Goal: Task Accomplishment & Management: Manage account settings

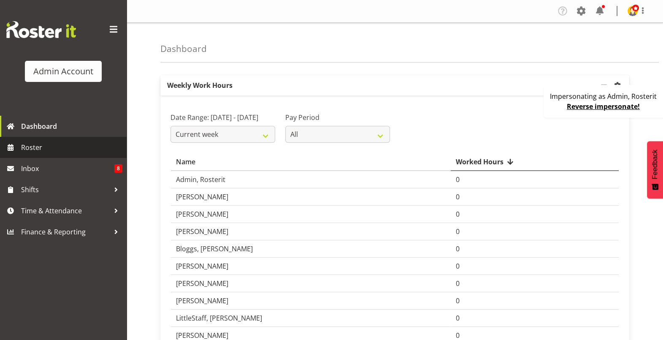
click at [70, 151] on span "Roster" at bounding box center [71, 147] width 101 height 13
click at [560, 112] on div "Impersonating as Admin, Rosterit Reverse impersonate!" at bounding box center [604, 101] width 122 height 33
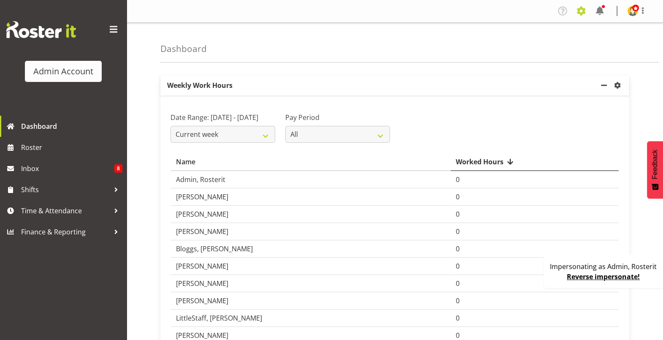
click at [575, 15] on span at bounding box center [581, 11] width 14 height 14
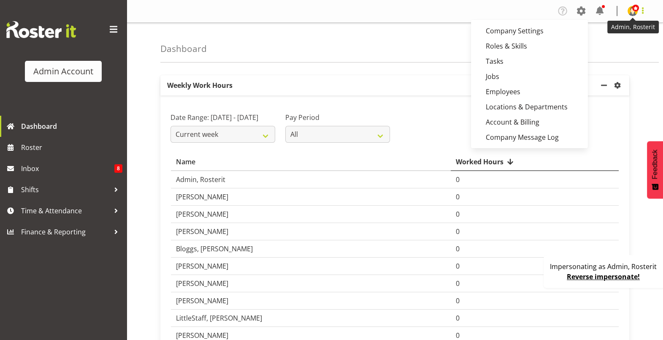
click at [638, 12] on span at bounding box center [643, 10] width 10 height 10
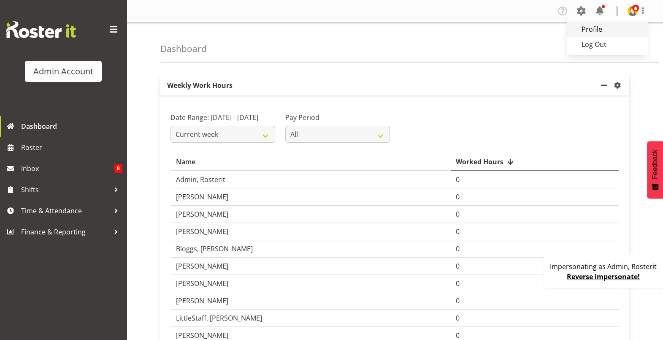
click at [608, 25] on link "Profile" at bounding box center [607, 29] width 81 height 15
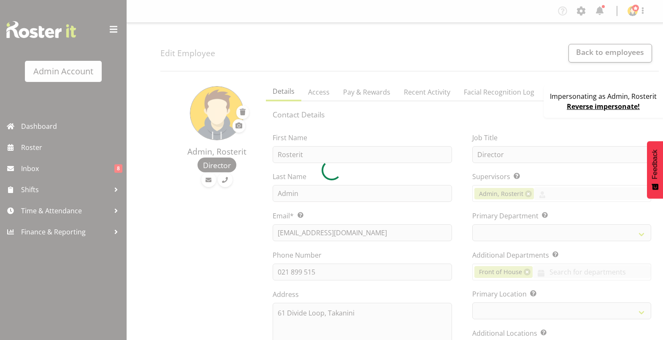
select select "manual"
select select "roster"
select select "day"
select select
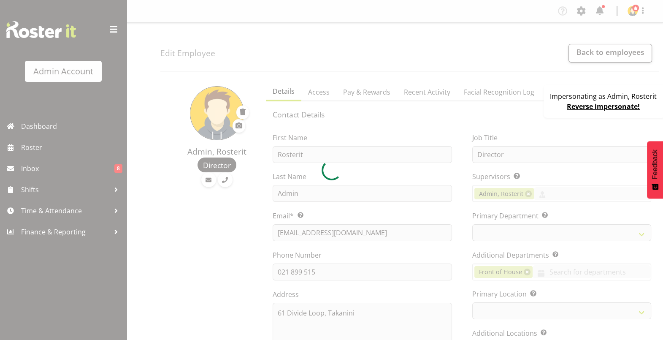
select select "1"
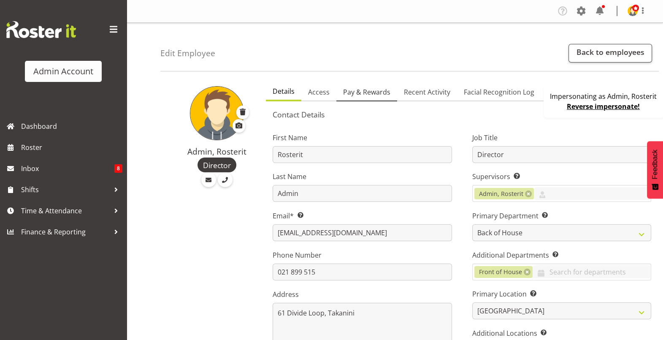
click at [354, 94] on span "Pay & Rewards" at bounding box center [366, 92] width 47 height 10
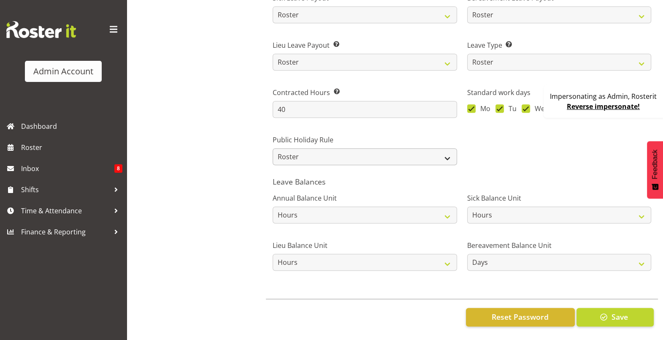
scroll to position [507, 0]
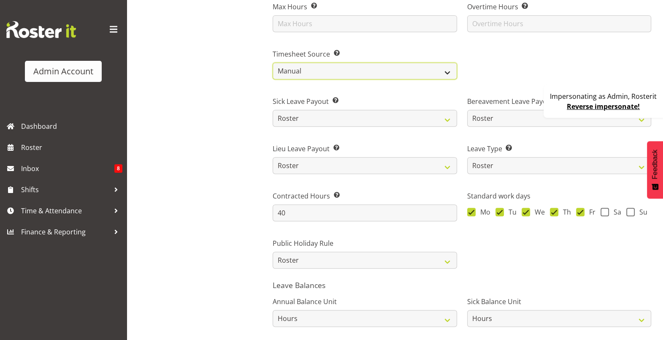
click at [327, 63] on select "Roster Manual GPS GPS (via Roster) Facial Recognition" at bounding box center [365, 70] width 184 height 17
select select "gps-via-roster"
click at [274, 62] on select "Roster Manual GPS GPS (via Roster) Facial Recognition" at bounding box center [365, 70] width 184 height 17
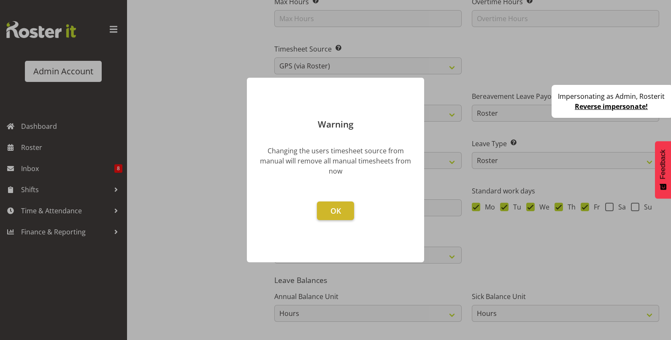
click at [347, 213] on button "OK" at bounding box center [335, 210] width 37 height 19
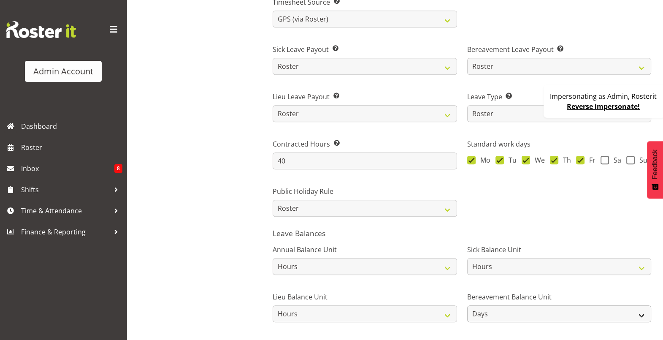
scroll to position [613, 0]
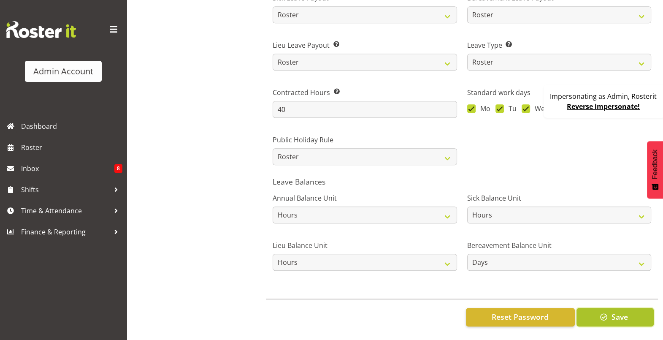
click at [611, 317] on button "Save" at bounding box center [614, 317] width 77 height 19
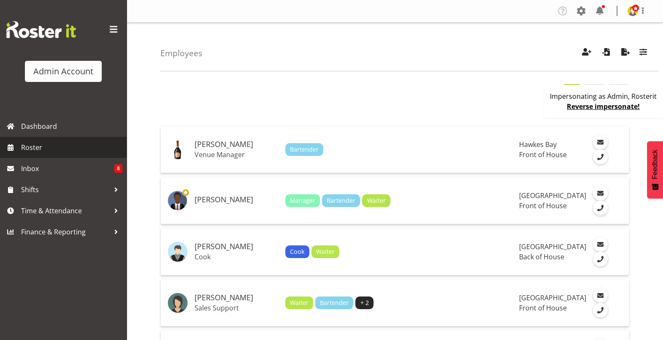
click at [60, 150] on span "Roster" at bounding box center [71, 147] width 101 height 13
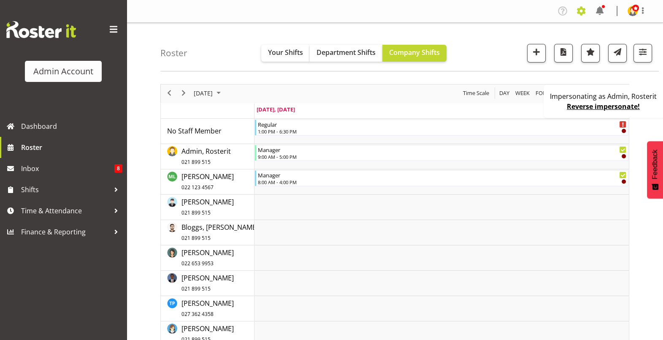
click at [586, 16] on span at bounding box center [581, 11] width 14 height 14
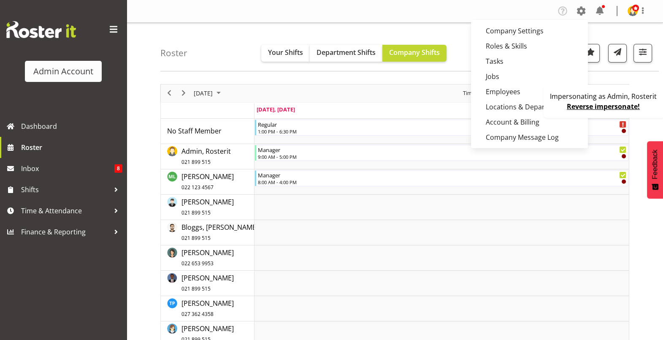
click at [249, 39] on div "Roster Your Shifts Department Shifts Company Shifts 2 Locations Clear [GEOGRAPH…" at bounding box center [409, 47] width 498 height 49
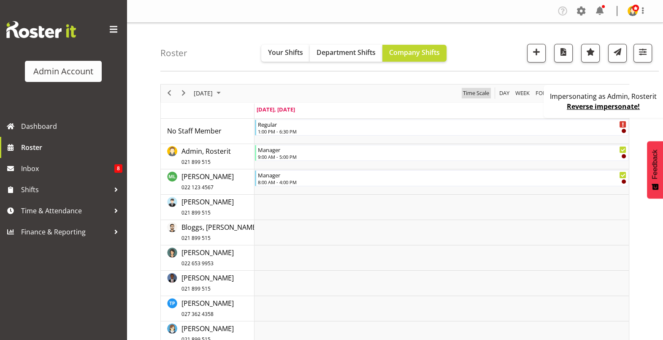
click at [477, 95] on span "Time Scale" at bounding box center [476, 93] width 28 height 11
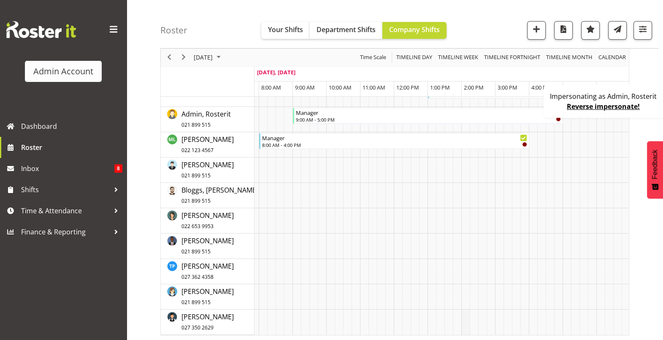
scroll to position [0, 264]
click at [555, 106] on div "Impersonating as Admin, Rosterit Reverse impersonate!" at bounding box center [604, 101] width 122 height 33
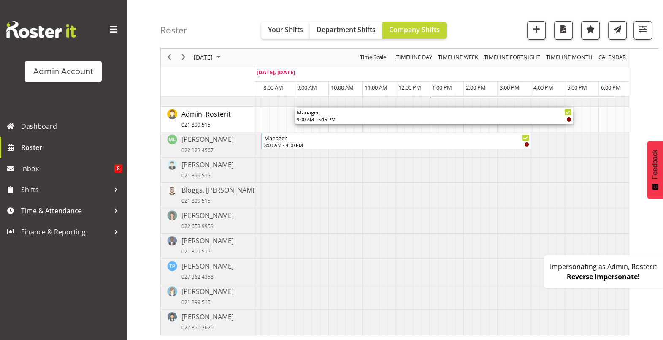
scroll to position [0, 276]
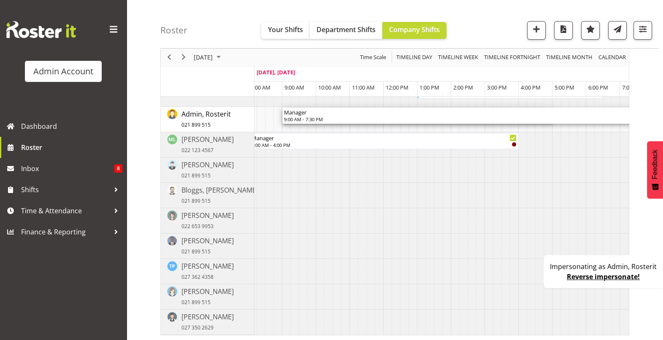
drag, startPoint x: 562, startPoint y: 114, endPoint x: 634, endPoint y: 116, distance: 72.2
click at [634, 116] on div "August 18, 2025 Today Timeline Day Timeline Week Timeline Fortnight Timeline Mo…" at bounding box center [411, 194] width 503 height 338
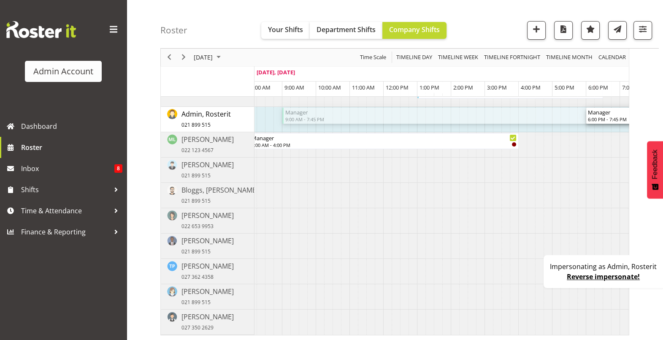
drag, startPoint x: 285, startPoint y: 117, endPoint x: 593, endPoint y: 117, distance: 308.0
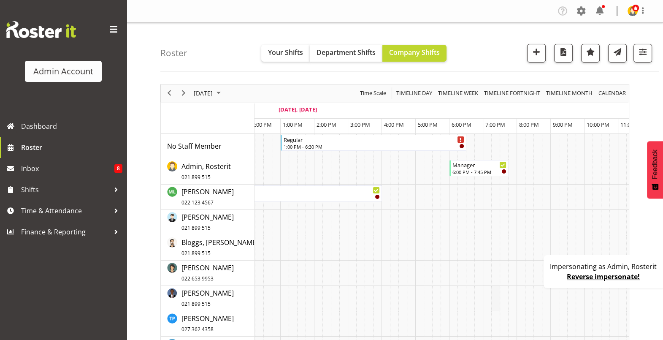
scroll to position [0, 0]
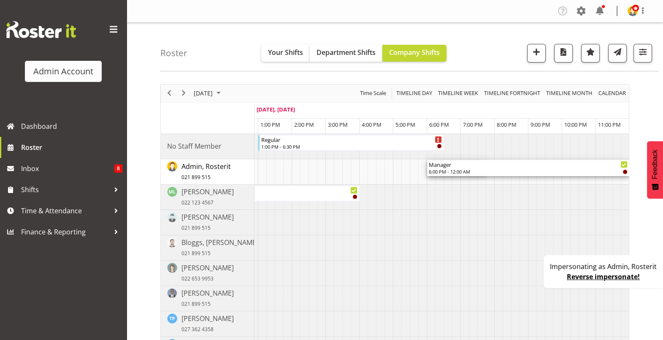
drag, startPoint x: 484, startPoint y: 168, endPoint x: 627, endPoint y: 162, distance: 143.2
drag, startPoint x: 429, startPoint y: 169, endPoint x: 564, endPoint y: 169, distance: 135.4
drag, startPoint x: 627, startPoint y: 169, endPoint x: 673, endPoint y: 170, distance: 45.2
click at [662, 170] on html "Admin Account Dashboard Roster Inbox 8 Shifts Time & Attendance Finance & Repor…" at bounding box center [331, 170] width 663 height 340
drag, startPoint x: 619, startPoint y: 168, endPoint x: 624, endPoint y: 168, distance: 5.5
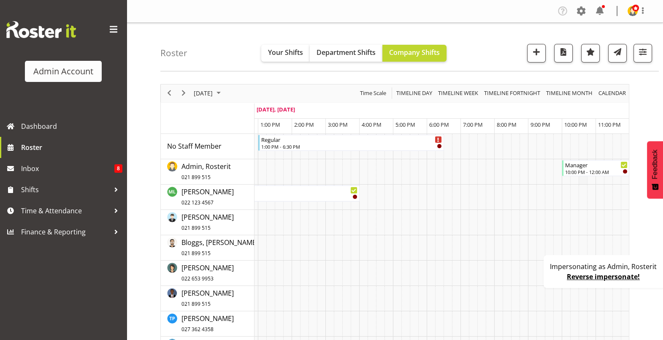
click at [586, 176] on td "Timeline Day of August 18, 2025" at bounding box center [582, 171] width 8 height 25
click at [599, 167] on div "Manager" at bounding box center [596, 164] width 63 height 8
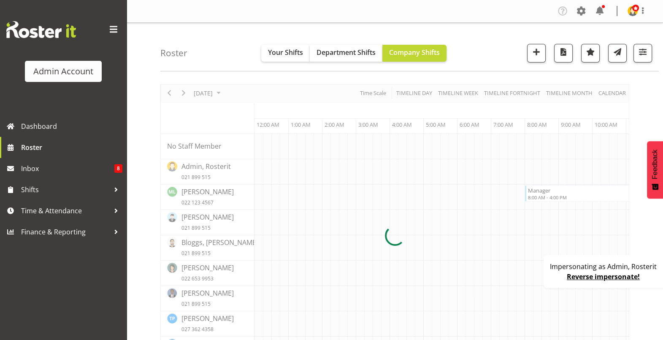
click at [599, 167] on div at bounding box center [394, 235] width 469 height 303
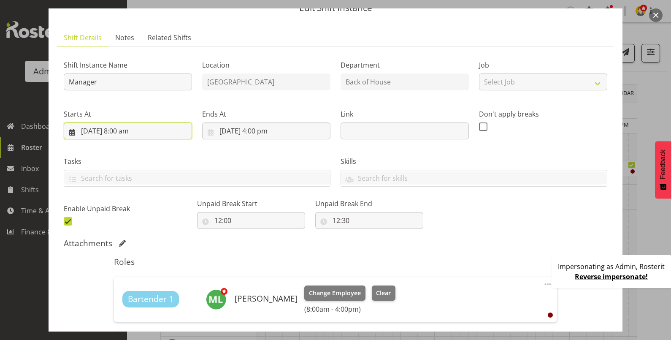
click at [144, 129] on input "18/08/2025, 8:00 am" at bounding box center [128, 130] width 128 height 17
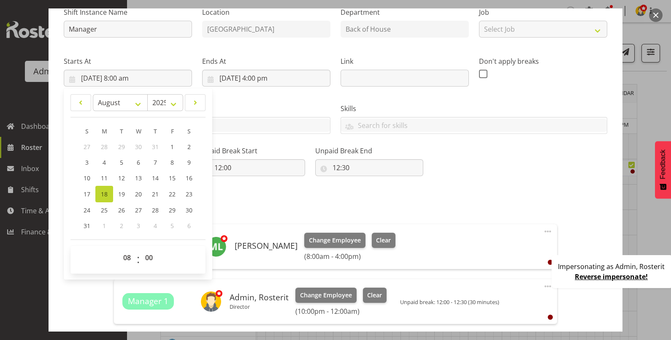
click at [436, 200] on div "Roles Bartender 1 Little, Mike Change Employee Clear (8:00am - 4:00pm) Edit Cov…" at bounding box center [335, 286] width 453 height 174
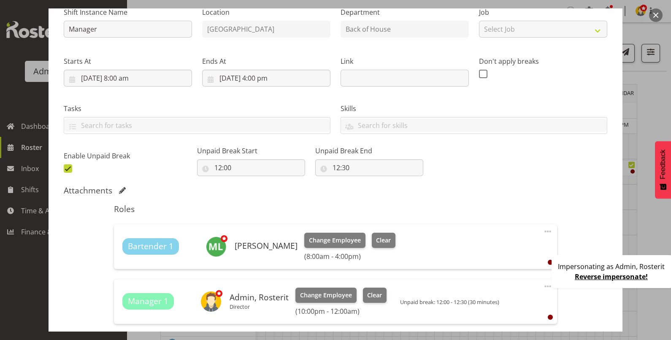
click at [543, 283] on span at bounding box center [548, 286] width 10 height 10
click at [511, 299] on link "Edit" at bounding box center [512, 304] width 81 height 15
select select "7"
select select "2025"
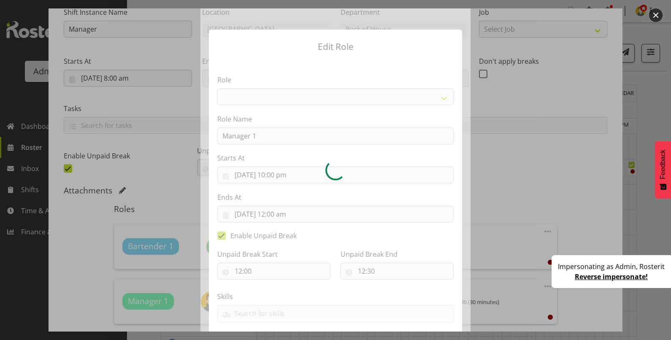
select select "791"
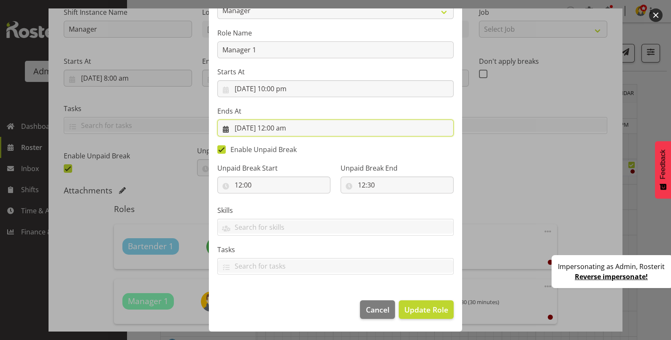
click at [278, 130] on input "19/08/2025, 12:00 am" at bounding box center [335, 127] width 236 height 17
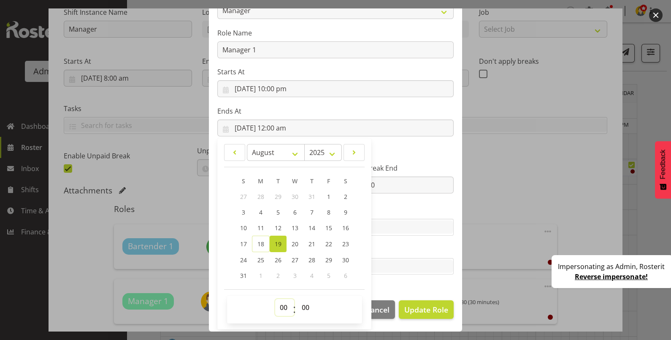
click at [278, 305] on select "00 01 02 03 04 05 06 07 08 09 10 11 12 13 14 15 16 17 18 19 20 21 22 23" at bounding box center [284, 307] width 19 height 17
select select "6"
click at [275, 299] on select "00 01 02 03 04 05 06 07 08 09 10 11 12 13 14 15 16 17 18 19 20 21 22 23" at bounding box center [284, 307] width 19 height 17
type input "19/08/2025, 6:00 am"
click at [333, 111] on label "Ends At" at bounding box center [335, 111] width 236 height 10
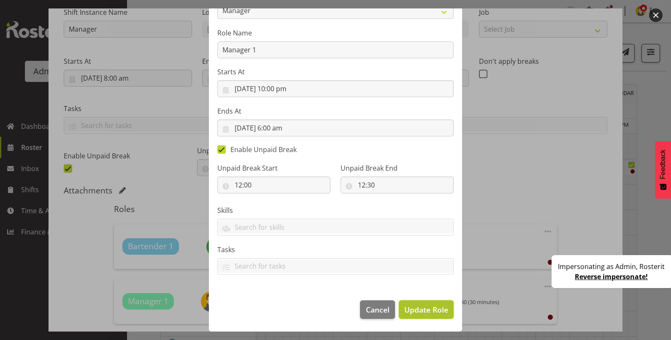
click at [408, 305] on span "Update Role" at bounding box center [426, 309] width 44 height 11
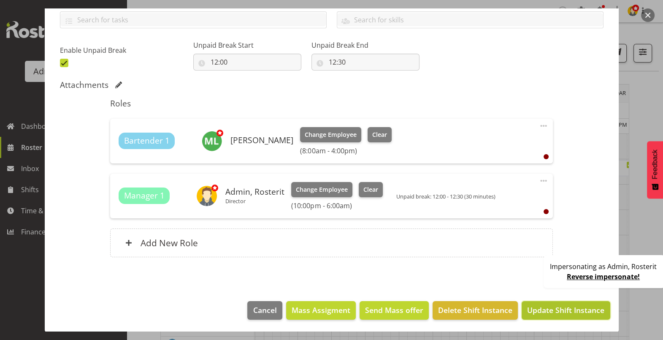
click at [559, 301] on button "Update Shift Instance" at bounding box center [566, 310] width 88 height 19
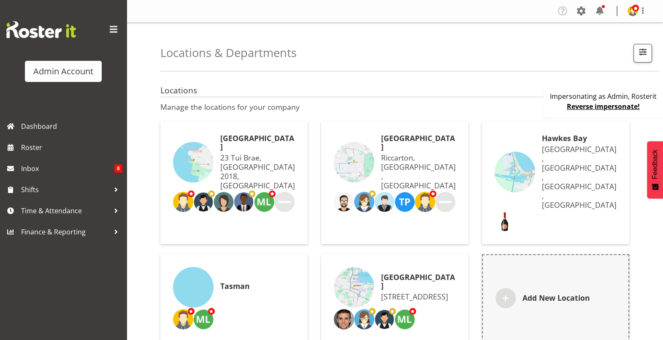
click at [256, 136] on h6 "[GEOGRAPHIC_DATA]" at bounding box center [257, 142] width 75 height 17
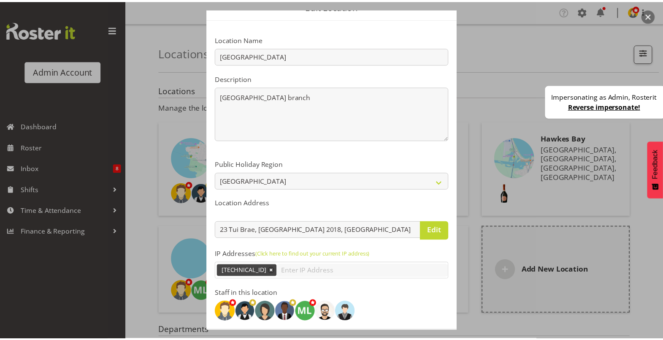
scroll to position [79, 0]
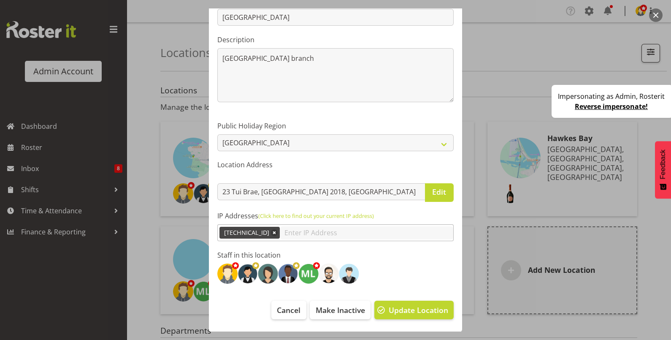
click at [293, 228] on input "text" at bounding box center [366, 232] width 173 height 13
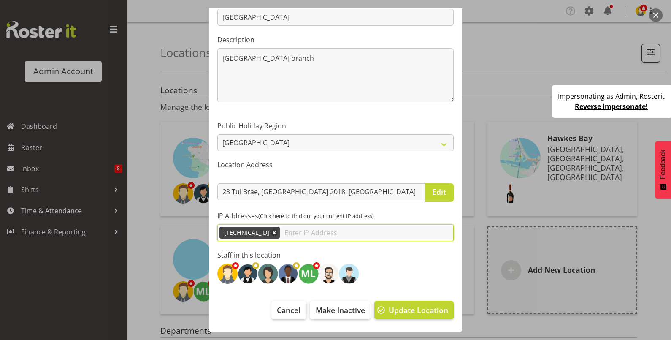
click at [337, 216] on link "(Click here to find out your current IP address)" at bounding box center [316, 216] width 116 height 8
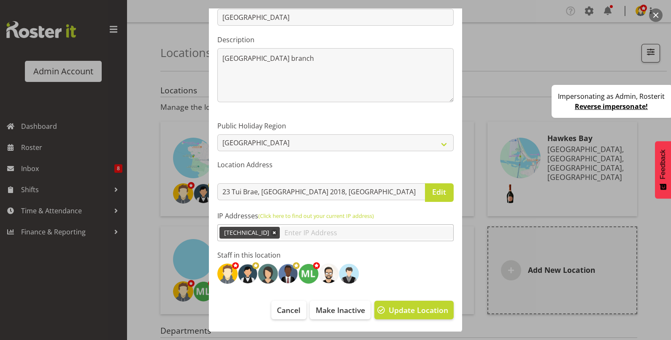
click at [289, 232] on input "text" at bounding box center [366, 232] width 173 height 13
paste input "68.109.115.2"
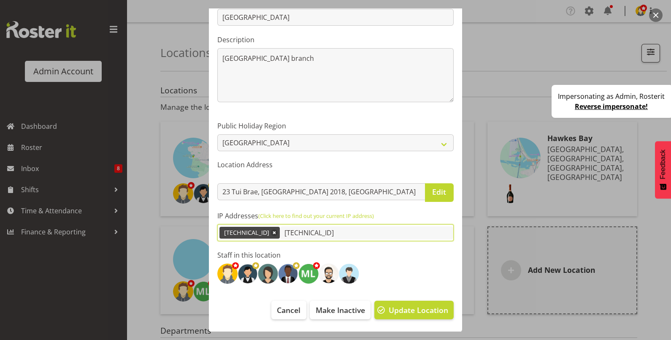
type input "68.109.115.2"
click at [393, 255] on label "Staff in this location" at bounding box center [335, 255] width 236 height 10
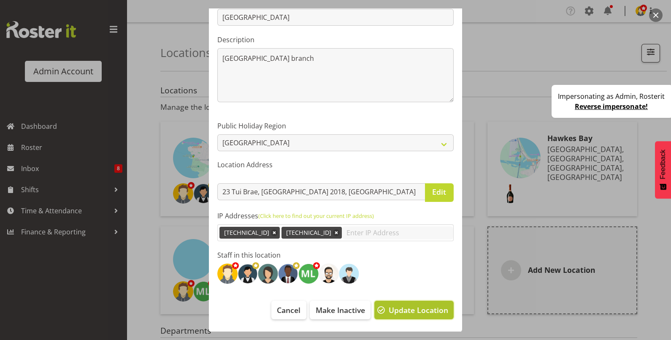
click at [411, 317] on button "Update Location" at bounding box center [413, 309] width 79 height 19
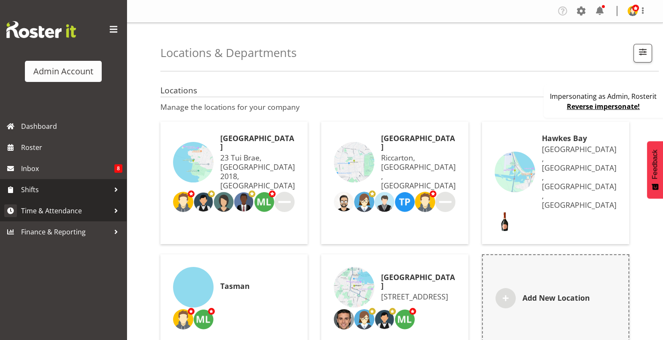
click at [56, 209] on span "Time & Attendance" at bounding box center [65, 210] width 89 height 13
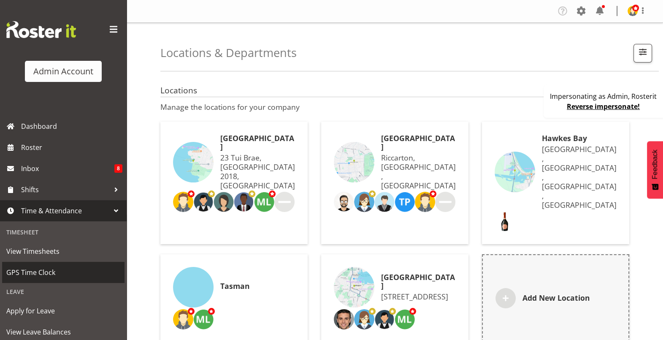
click at [50, 264] on link "GPS Time Clock" at bounding box center [63, 272] width 122 height 21
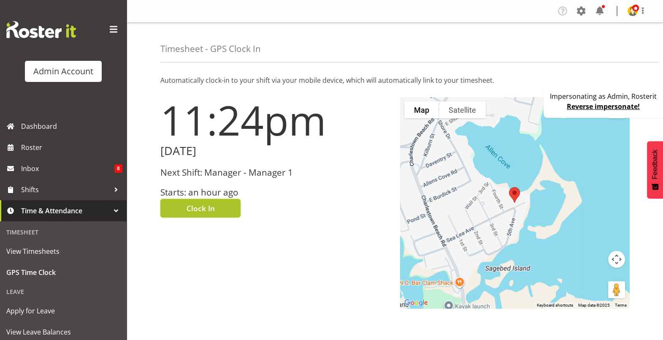
click at [194, 209] on span "Clock In" at bounding box center [200, 208] width 28 height 11
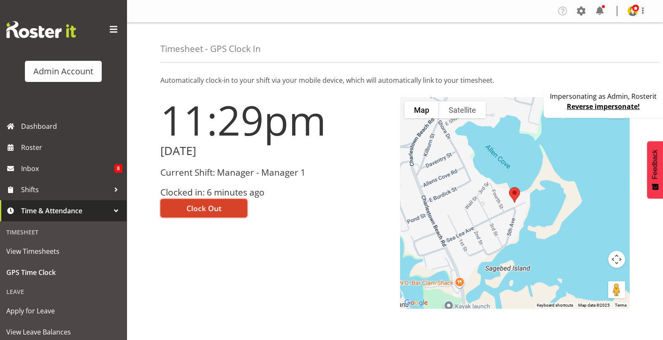
click at [213, 206] on span "Clock Out" at bounding box center [203, 208] width 35 height 11
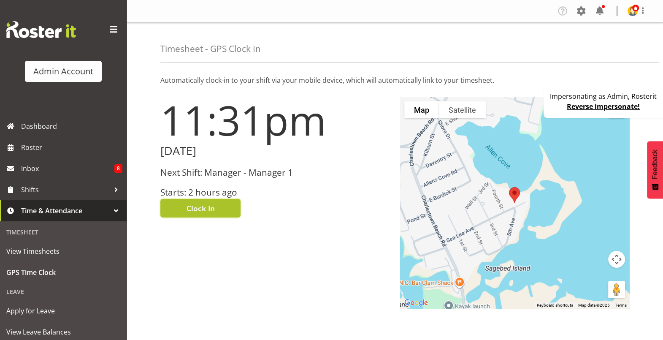
click at [220, 208] on button "Clock In" at bounding box center [200, 208] width 80 height 19
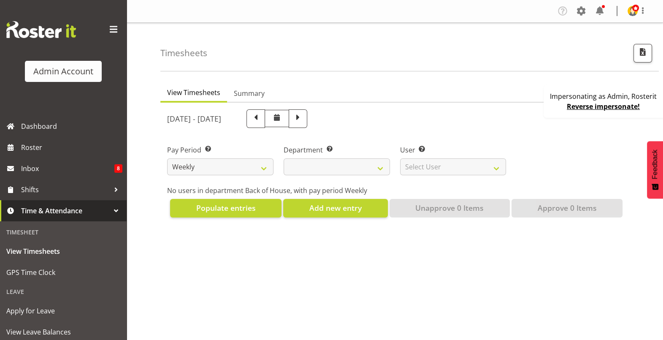
select select
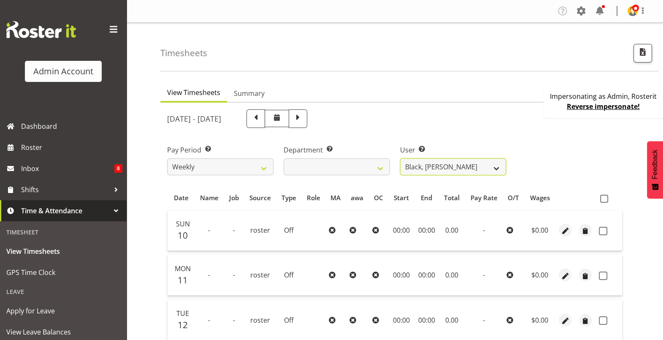
click at [408, 165] on select "Black, [PERSON_NAME] ❌ Bloggs, [PERSON_NAME] ❌ [PERSON_NAME], Rosterit ❌ [PERSO…" at bounding box center [453, 166] width 106 height 17
select select "1"
click at [400, 158] on select "Black, [PERSON_NAME] ❌ Bloggs, [PERSON_NAME] ❌ [PERSON_NAME], Rosterit ❌ [PERSO…" at bounding box center [453, 166] width 106 height 17
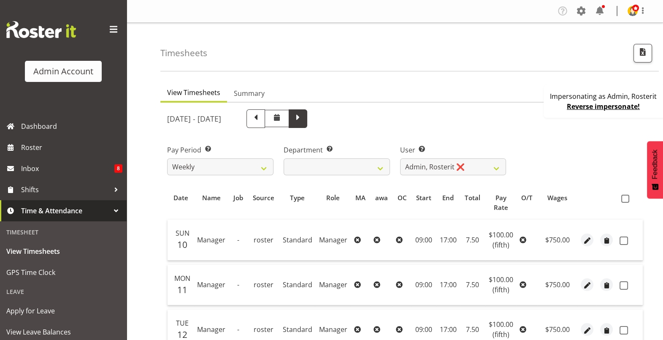
click at [303, 114] on span at bounding box center [297, 117] width 11 height 11
select select
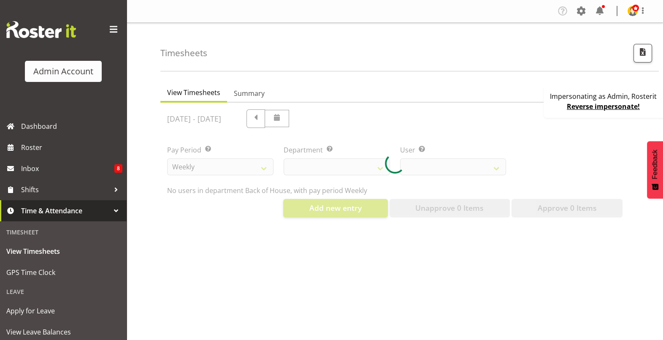
select select "1"
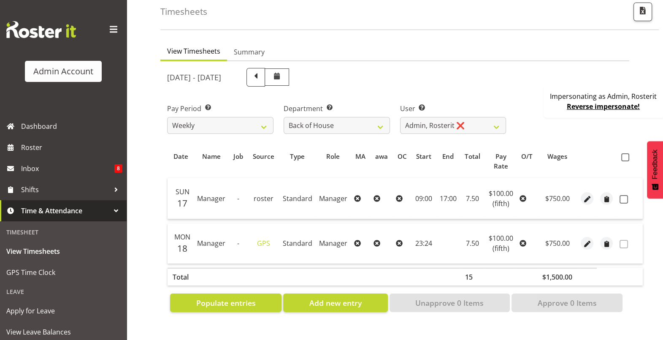
scroll to position [84, 0]
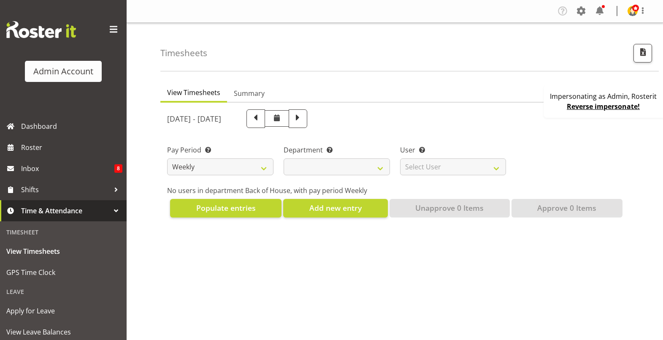
scroll to position [84, 0]
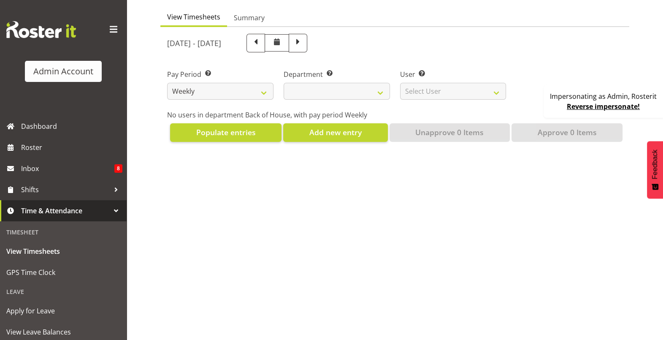
select select
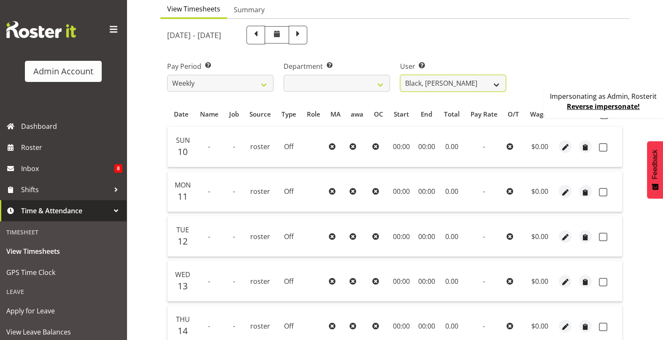
click at [435, 84] on select "Black, [PERSON_NAME] ❌ Bloggs, [PERSON_NAME] ❌ [PERSON_NAME], Rosterit ❌ [PERSO…" at bounding box center [453, 83] width 106 height 17
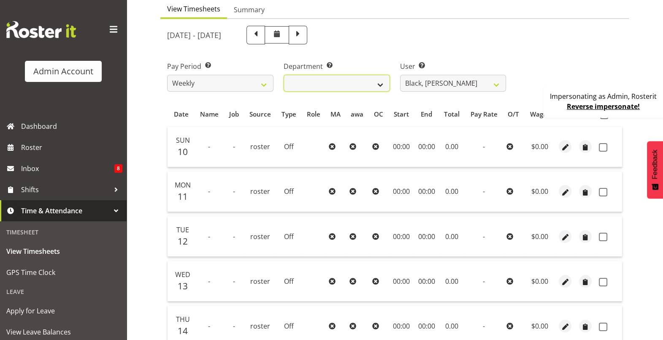
click at [369, 79] on select "Back of House Front of House" at bounding box center [337, 83] width 106 height 17
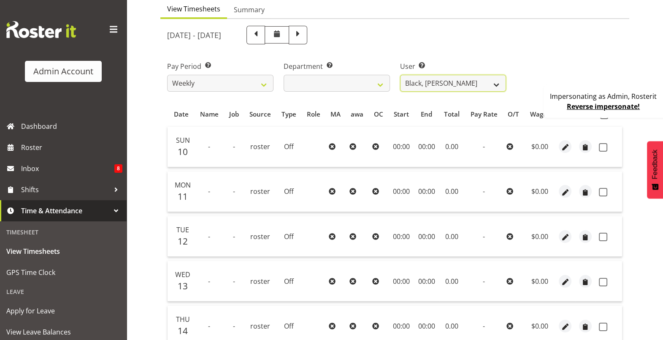
click at [439, 86] on select "Black, [PERSON_NAME] ❌ Bloggs, [PERSON_NAME] ❌ [PERSON_NAME], Rosterit ❌ [PERSO…" at bounding box center [453, 83] width 106 height 17
select select "1"
click at [400, 75] on select "Black, [PERSON_NAME] ❌ Bloggs, [PERSON_NAME] ❌ [PERSON_NAME], Rosterit ❌ [PERSO…" at bounding box center [453, 83] width 106 height 17
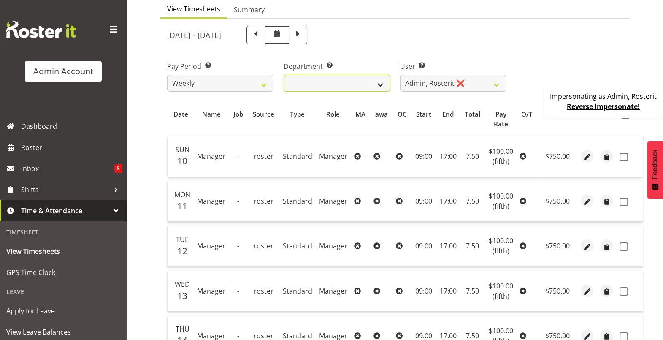
click at [366, 84] on select "Back of House Front of House" at bounding box center [337, 83] width 106 height 17
select select "363"
click at [284, 75] on select "Back of House Front of House" at bounding box center [337, 83] width 106 height 17
select select "11090"
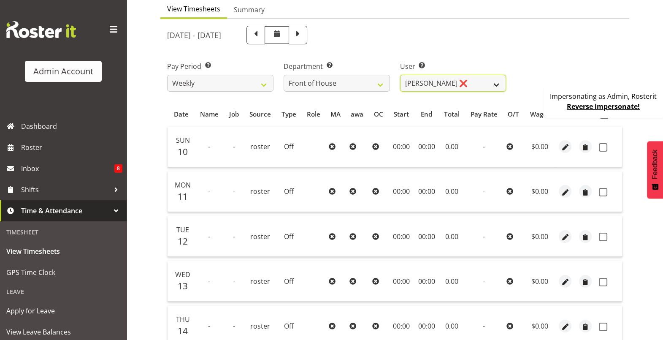
click at [422, 77] on select "Bush, Becky ❌ Green, Fred ❌ Doe, Jane ❌ Wu, Kevin ❌ LittleStaff, Mike ❌" at bounding box center [453, 83] width 106 height 17
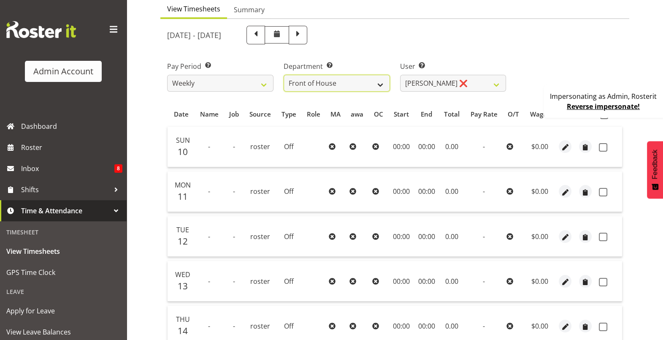
click at [319, 82] on select "Back of House Front of House" at bounding box center [337, 83] width 106 height 17
select select "1"
click at [284, 75] on select "Back of House Front of House" at bounding box center [337, 83] width 106 height 17
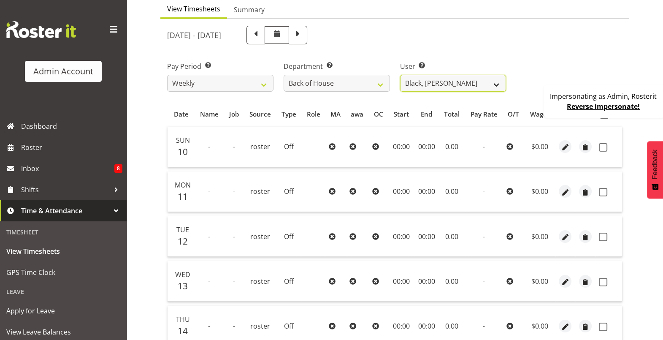
click at [430, 84] on select "Black, [PERSON_NAME] ❌ Bloggs, [PERSON_NAME] ❌ [PERSON_NAME], Rosterit ❌ [PERSO…" at bounding box center [453, 83] width 106 height 17
select select "1"
click at [400, 75] on select "Black, [PERSON_NAME] ❌ Bloggs, [PERSON_NAME] ❌ [PERSON_NAME], Rosterit ❌ [PERSO…" at bounding box center [453, 83] width 106 height 17
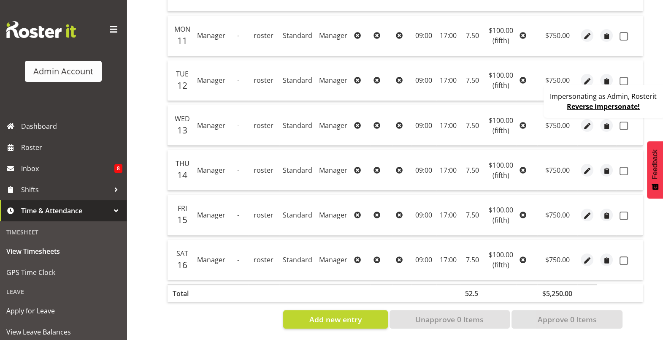
scroll to position [0, 0]
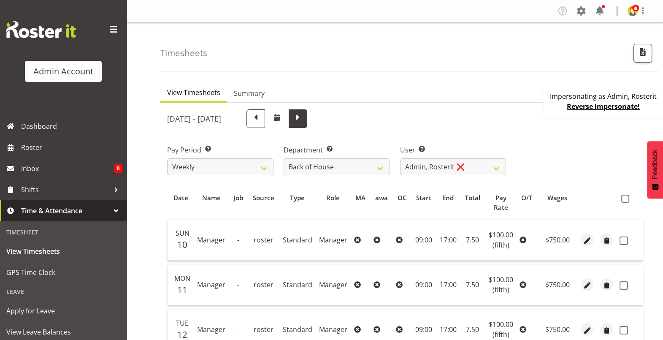
click at [307, 110] on span at bounding box center [298, 118] width 19 height 19
select select
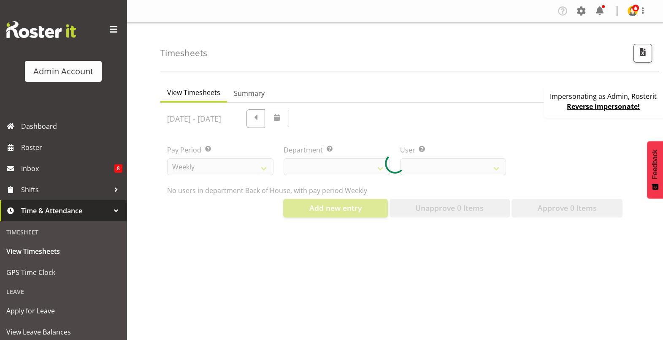
select select "1"
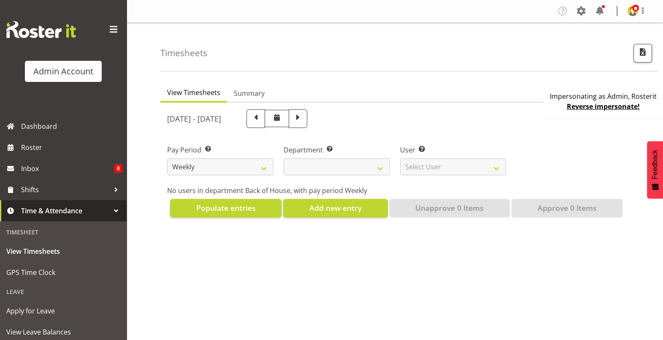
select select
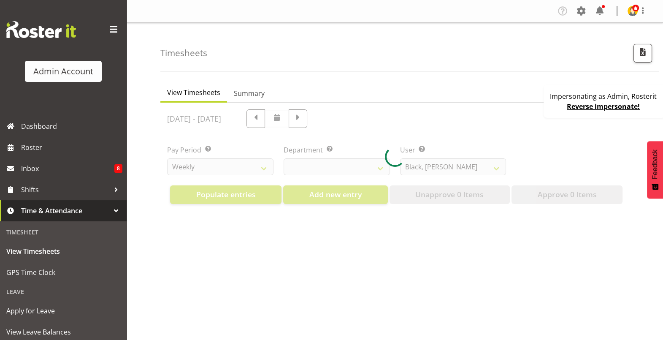
click at [428, 160] on div at bounding box center [394, 157] width 469 height 108
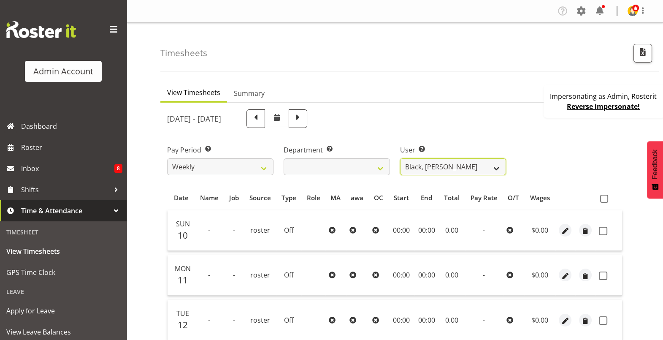
click at [432, 163] on select "Black, [PERSON_NAME] ❌ Bloggs, [PERSON_NAME] ❌ [PERSON_NAME], Rosterit ❌ [PERSO…" at bounding box center [453, 166] width 106 height 17
select select "1"
click at [400, 158] on select "Black, [PERSON_NAME] ❌ Bloggs, [PERSON_NAME] ❌ [PERSON_NAME], Rosterit ❌ [PERSO…" at bounding box center [453, 166] width 106 height 17
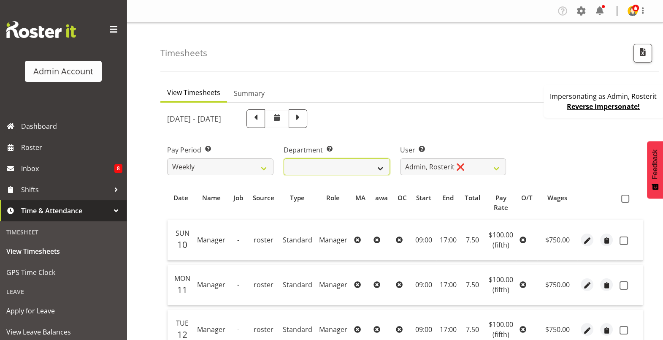
click at [365, 160] on select "Back of House Front of House" at bounding box center [337, 166] width 106 height 17
select select "363"
click at [284, 158] on select "Back of House Front of House" at bounding box center [337, 166] width 106 height 17
select select "11090"
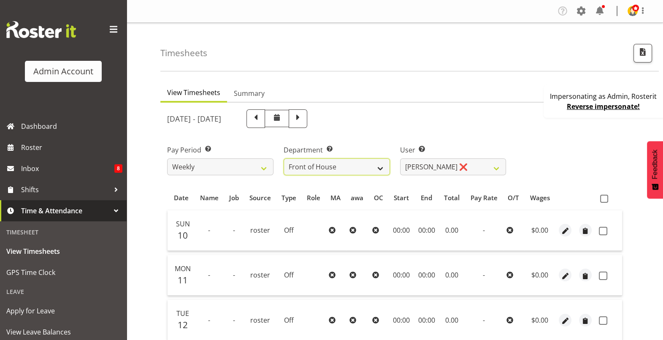
click at [354, 166] on select "Back of House Front of House" at bounding box center [337, 166] width 106 height 17
select select "1"
click at [284, 158] on select "Back of House Front of House" at bounding box center [337, 166] width 106 height 17
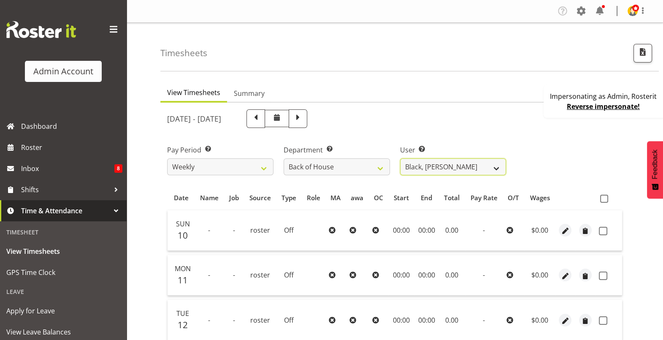
click at [432, 168] on select "Black, [PERSON_NAME] ❌ Bloggs, [PERSON_NAME] ❌ [PERSON_NAME], Rosterit ❌ [PERSO…" at bounding box center [453, 166] width 106 height 17
select select "1"
click at [400, 158] on select "Black, [PERSON_NAME] ❌ Bloggs, [PERSON_NAME] ❌ [PERSON_NAME], Rosterit ❌ [PERSO…" at bounding box center [453, 166] width 106 height 17
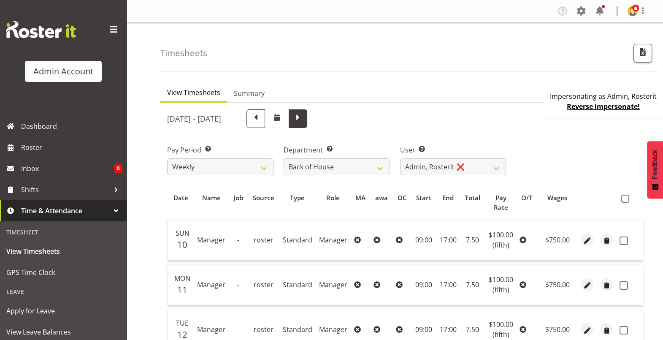
click at [307, 110] on span at bounding box center [298, 118] width 19 height 19
select select
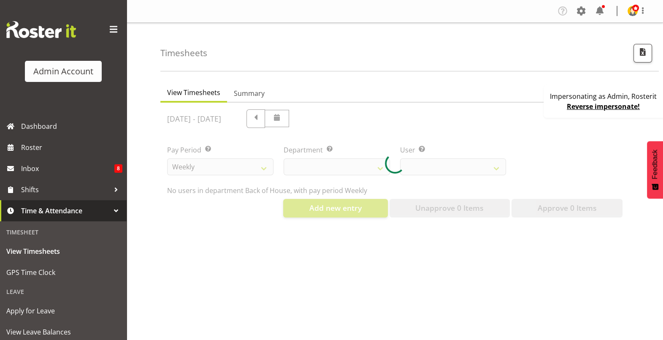
select select "1"
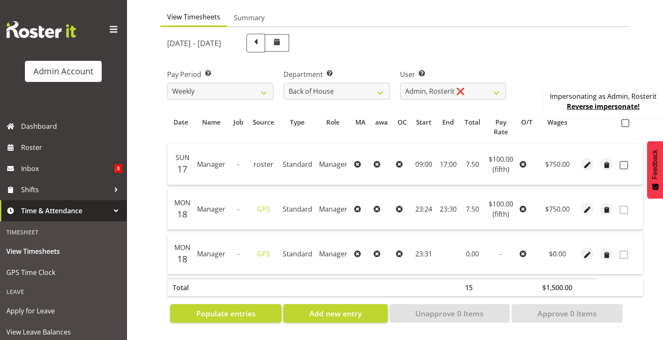
scroll to position [84, 0]
